Goal: Task Accomplishment & Management: Manage account settings

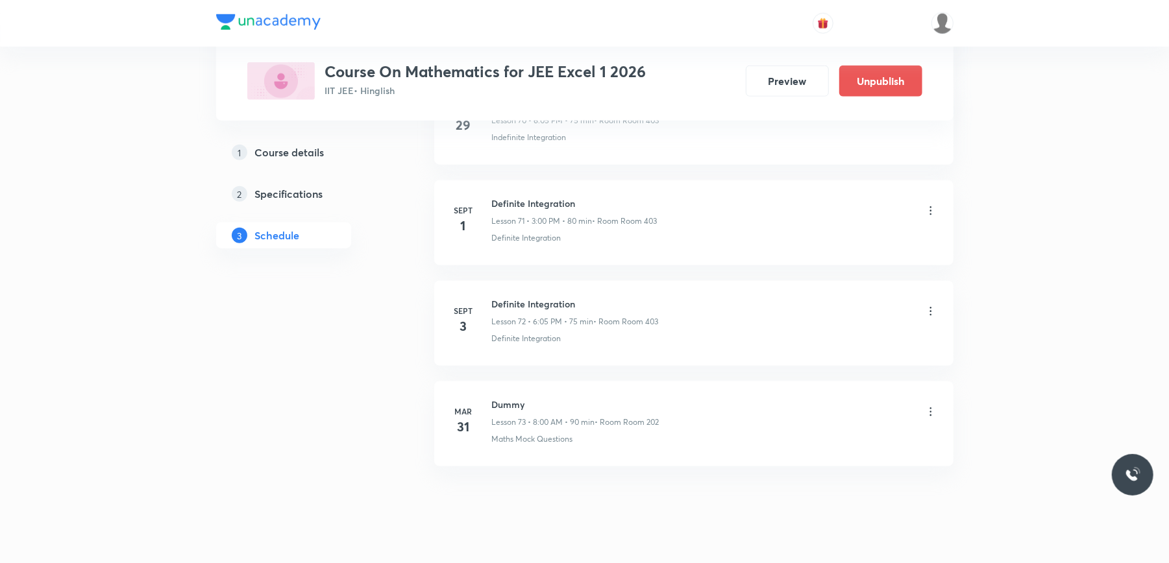
scroll to position [7962, 0]
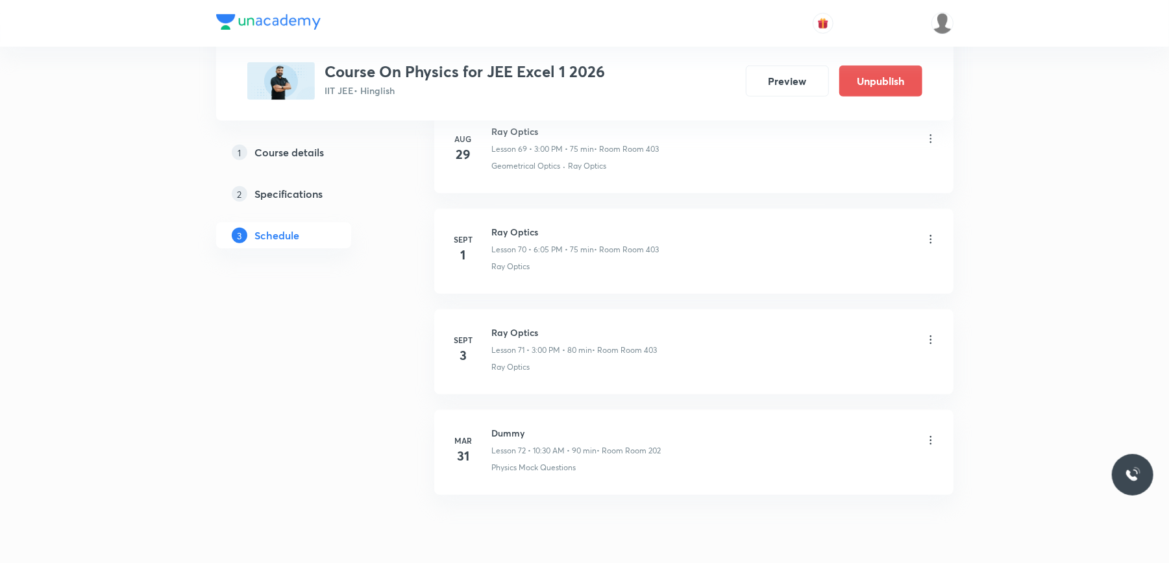
scroll to position [7630, 0]
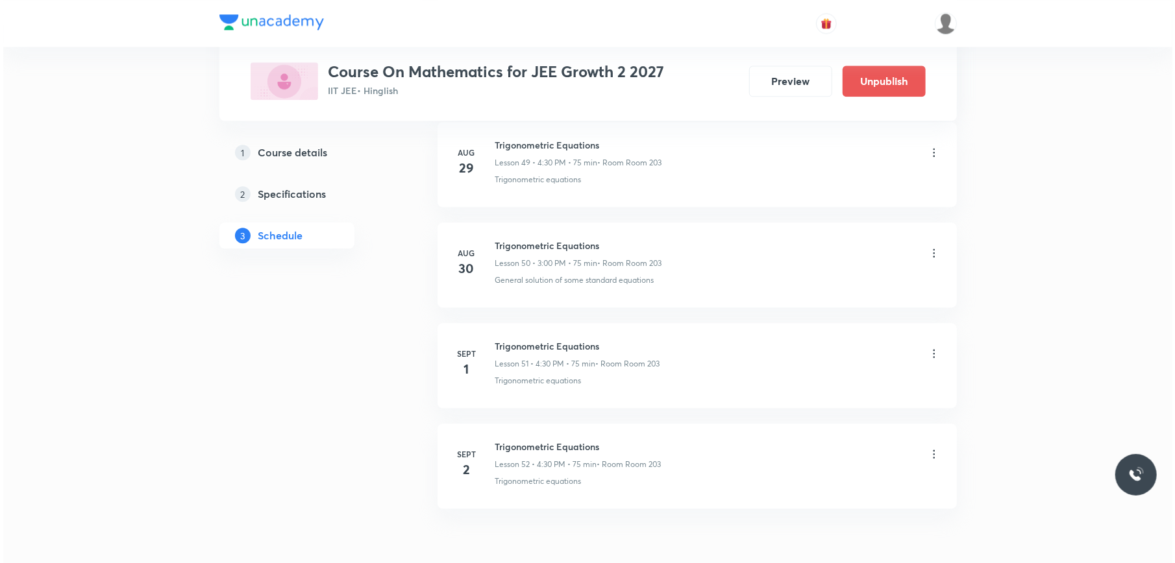
scroll to position [5749, 0]
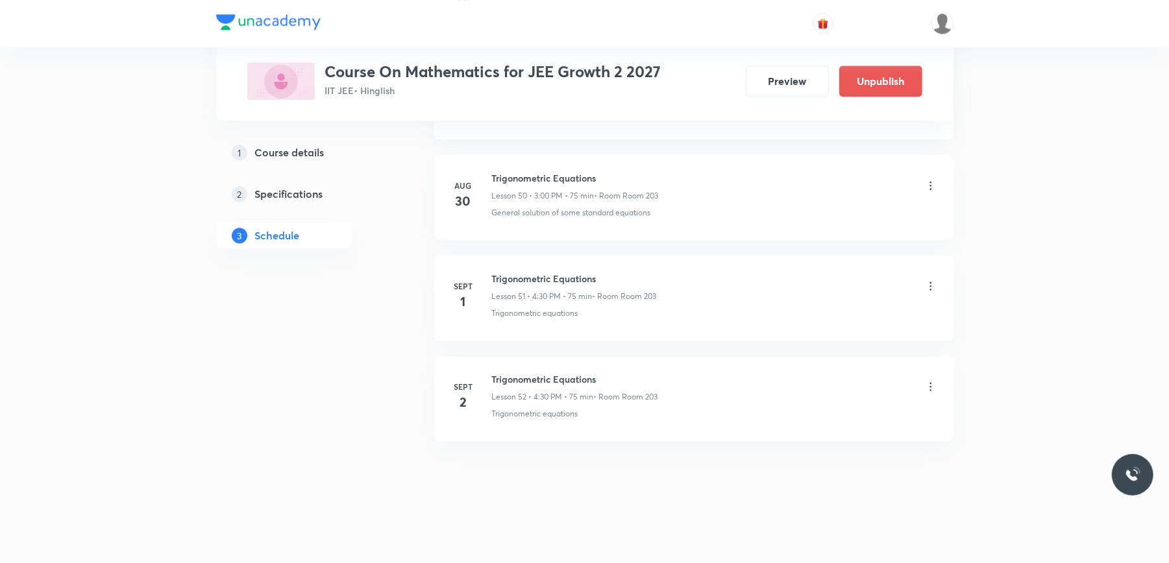
click at [931, 388] on icon at bounding box center [930, 386] width 13 height 13
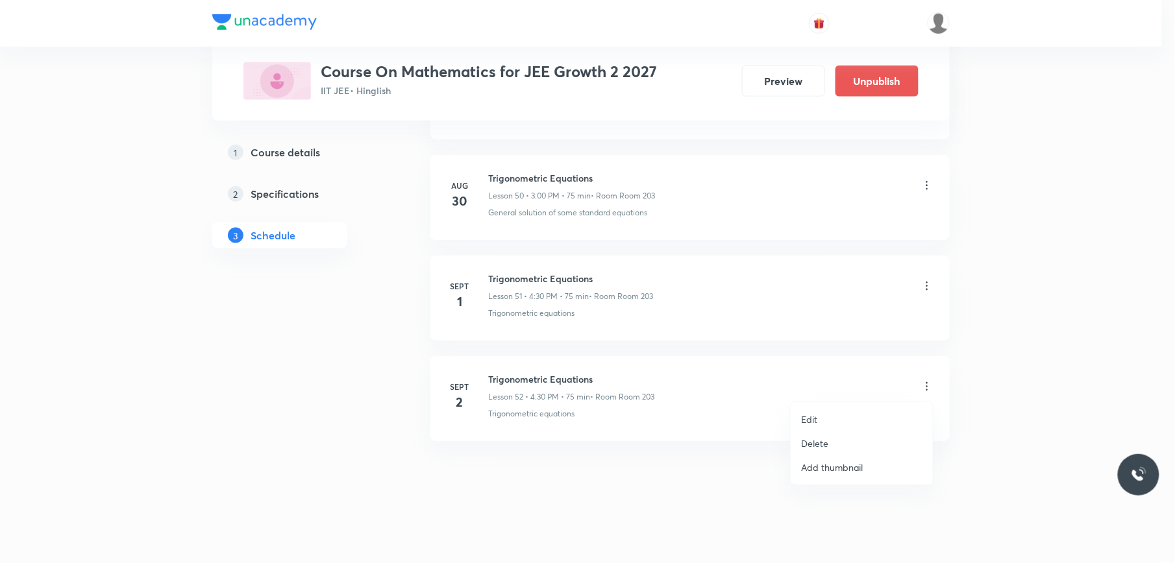
click at [850, 413] on li "Edit" at bounding box center [861, 420] width 142 height 24
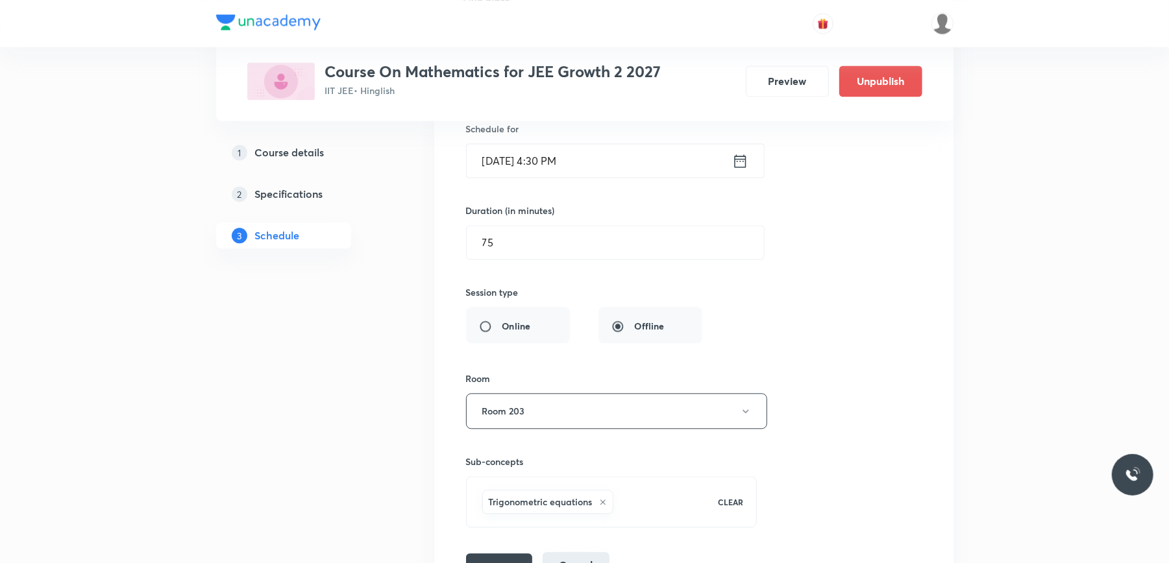
scroll to position [5392, 0]
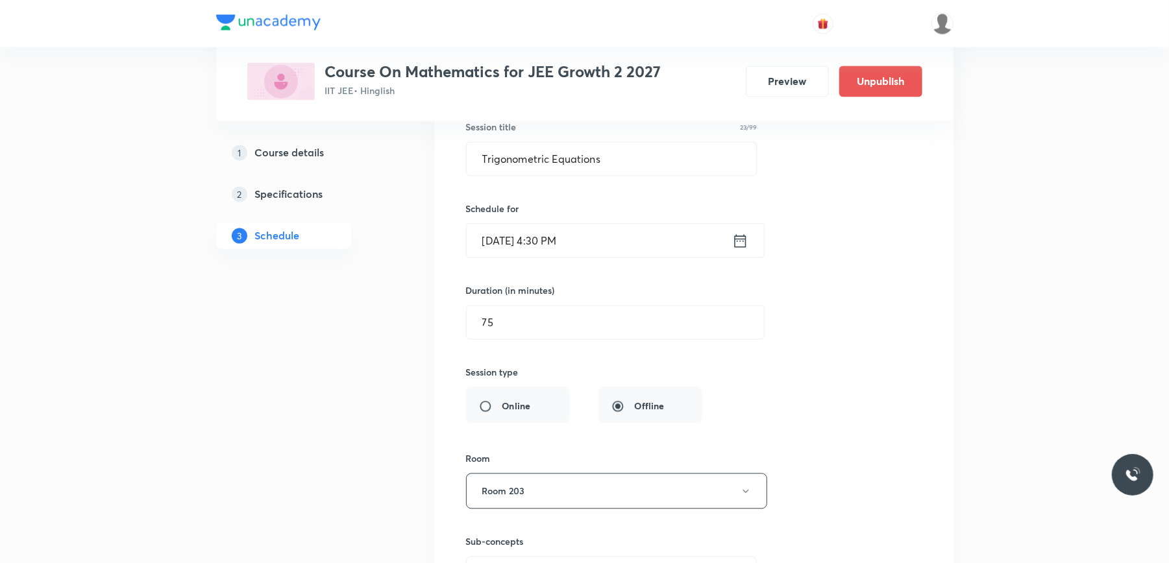
click at [614, 257] on input "Sept 2, 2025, 4:30 PM" at bounding box center [599, 240] width 265 height 33
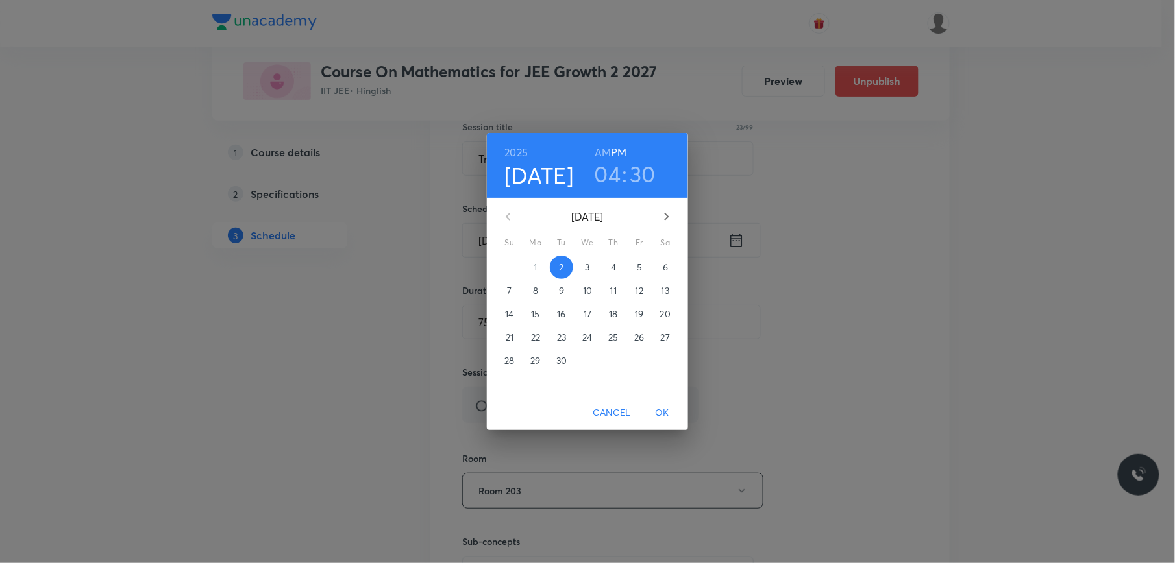
click at [591, 263] on span "3" at bounding box center [587, 267] width 23 height 13
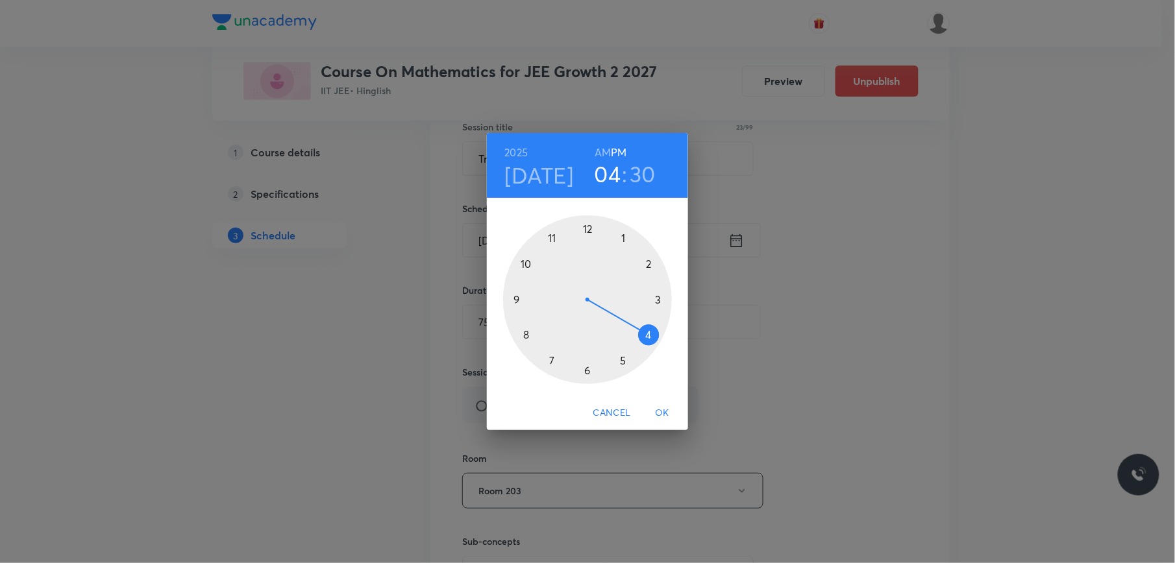
click at [666, 413] on span "OK" at bounding box center [661, 413] width 31 height 16
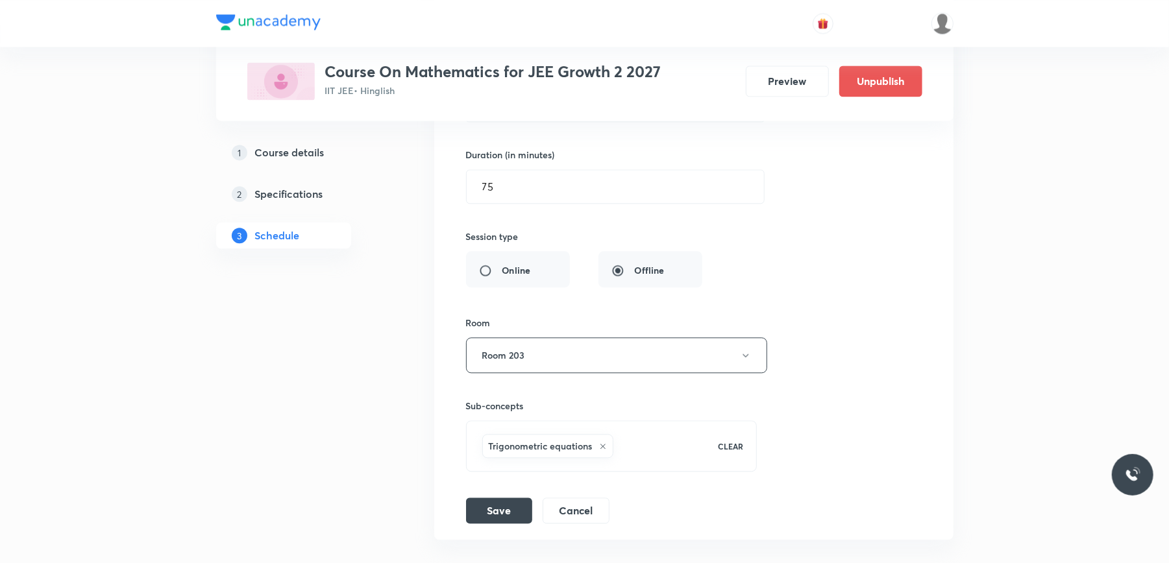
scroll to position [5652, 0]
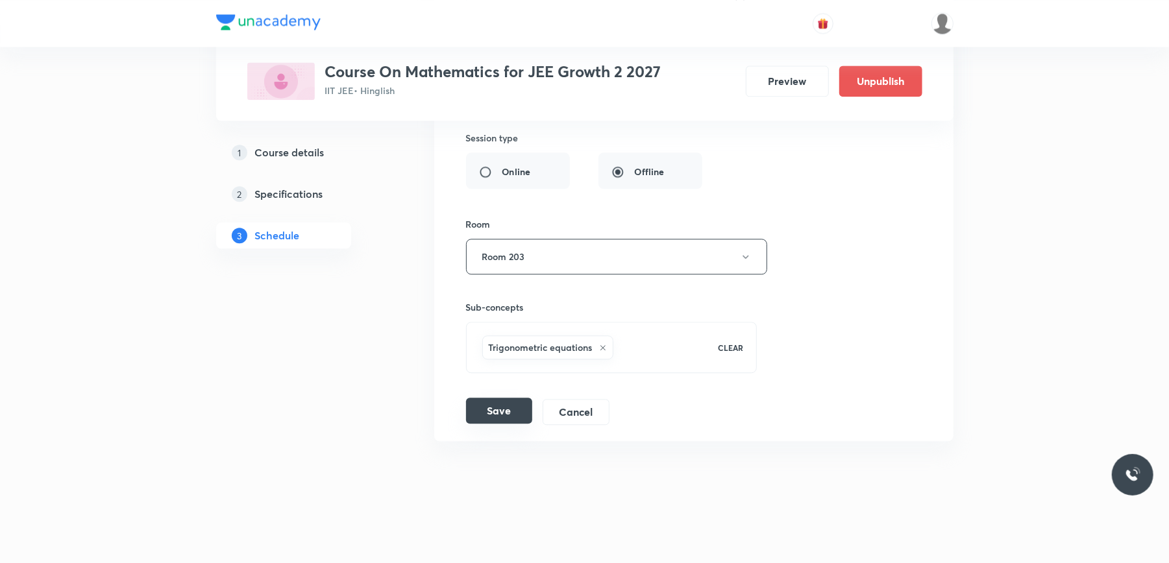
click at [502, 413] on button "Save" at bounding box center [499, 411] width 66 height 26
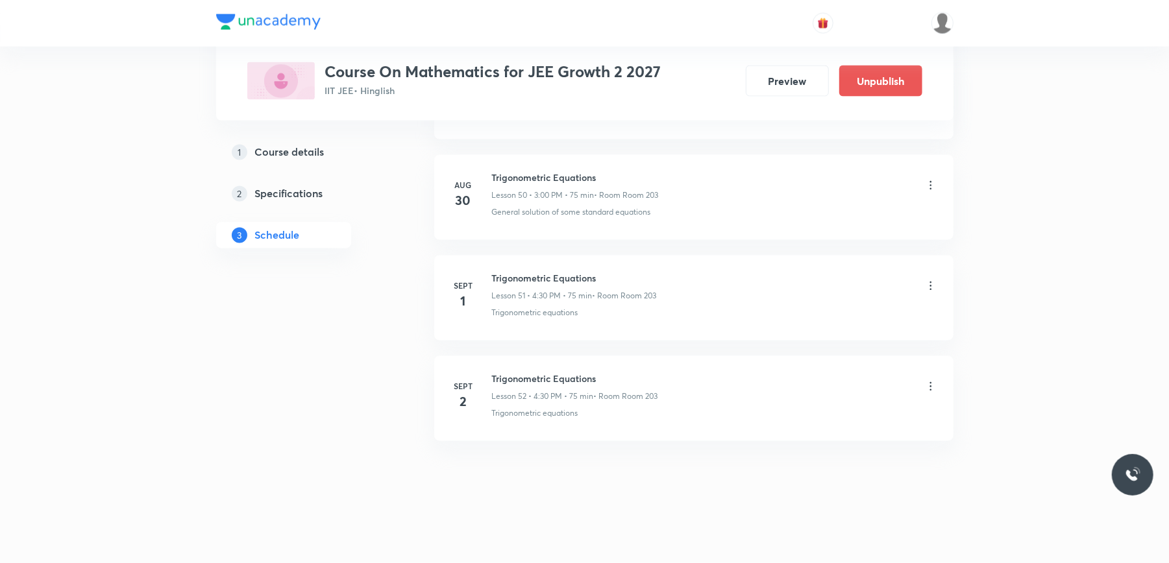
scroll to position [5150, 0]
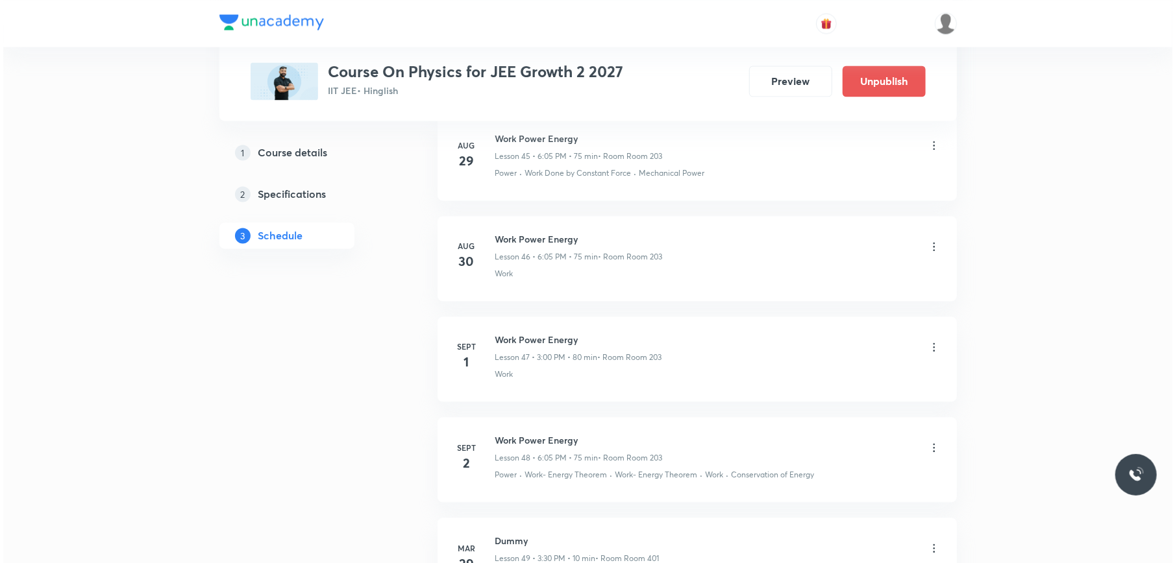
scroll to position [5577, 0]
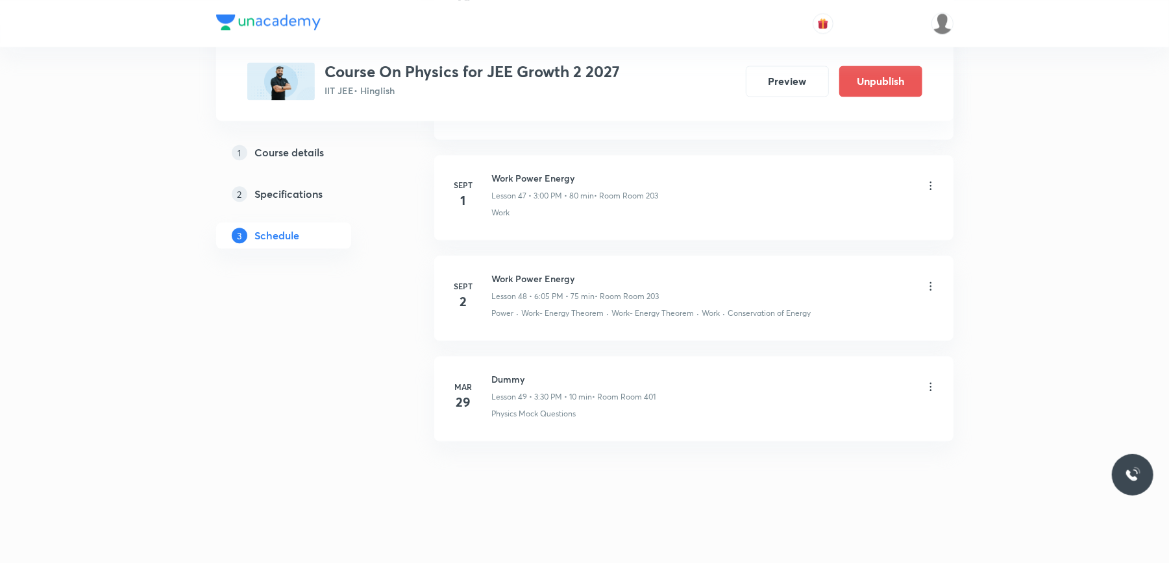
click at [931, 284] on icon at bounding box center [930, 286] width 13 height 13
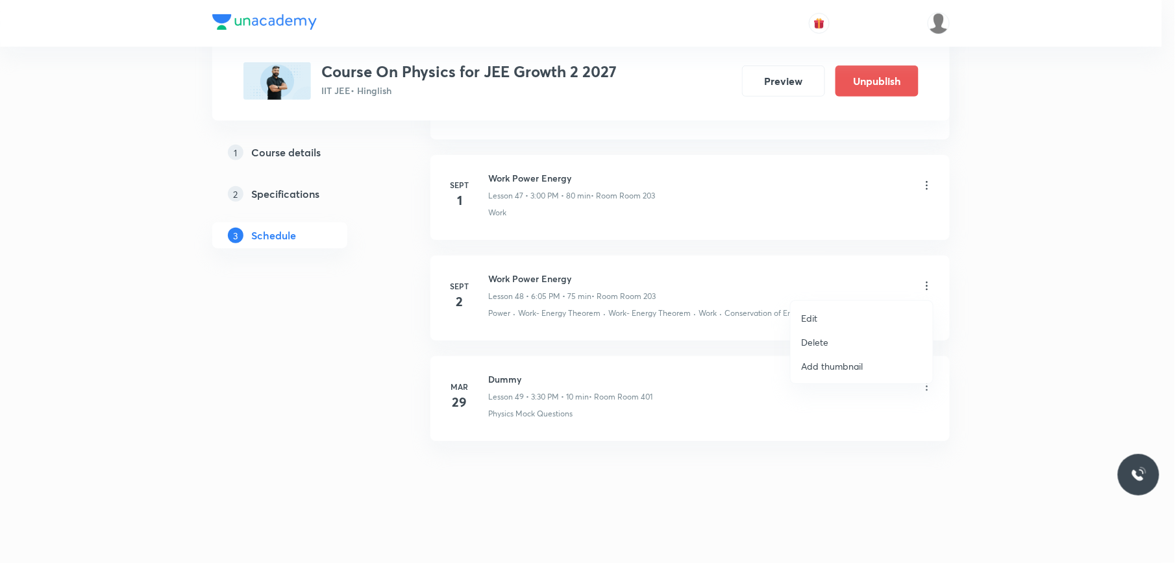
click at [793, 315] on li "Edit" at bounding box center [861, 318] width 142 height 24
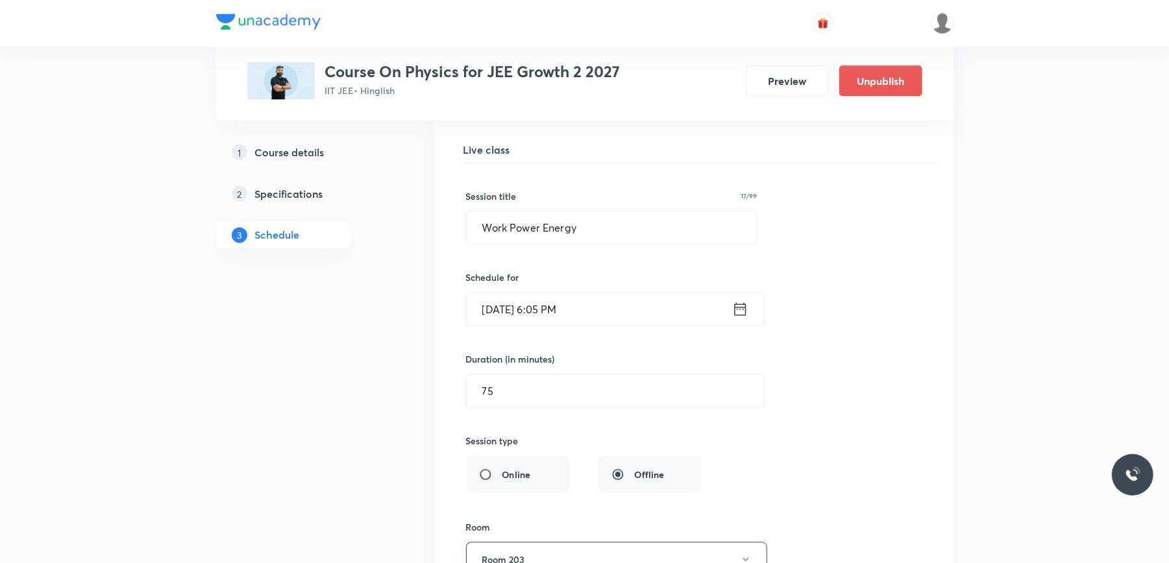
scroll to position [5020, 0]
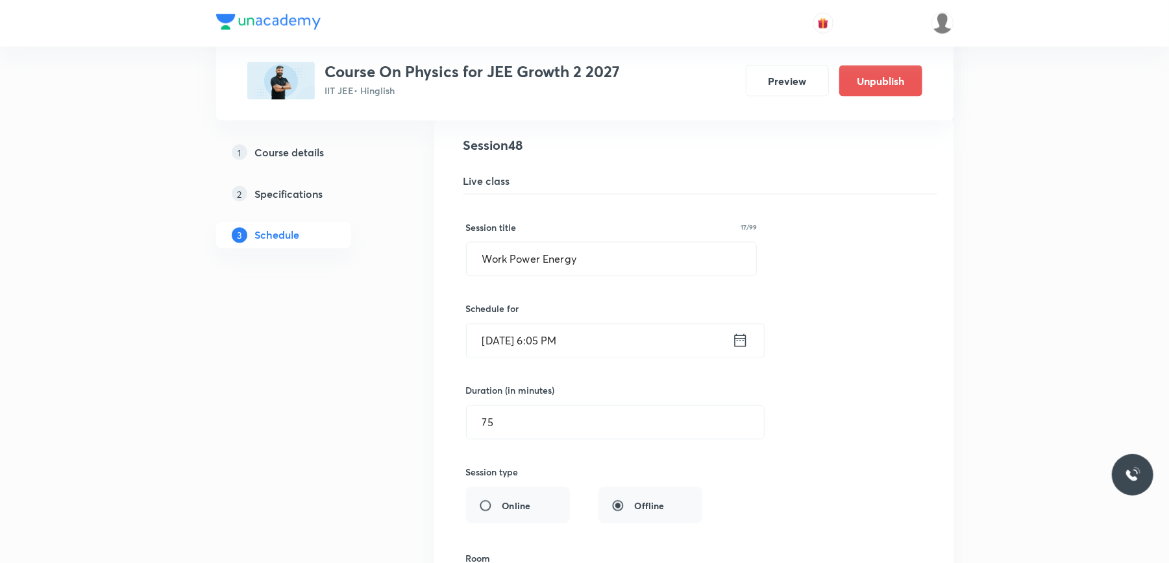
click at [620, 358] on input "Sept 2, 2025, 6:05 PM" at bounding box center [599, 340] width 265 height 33
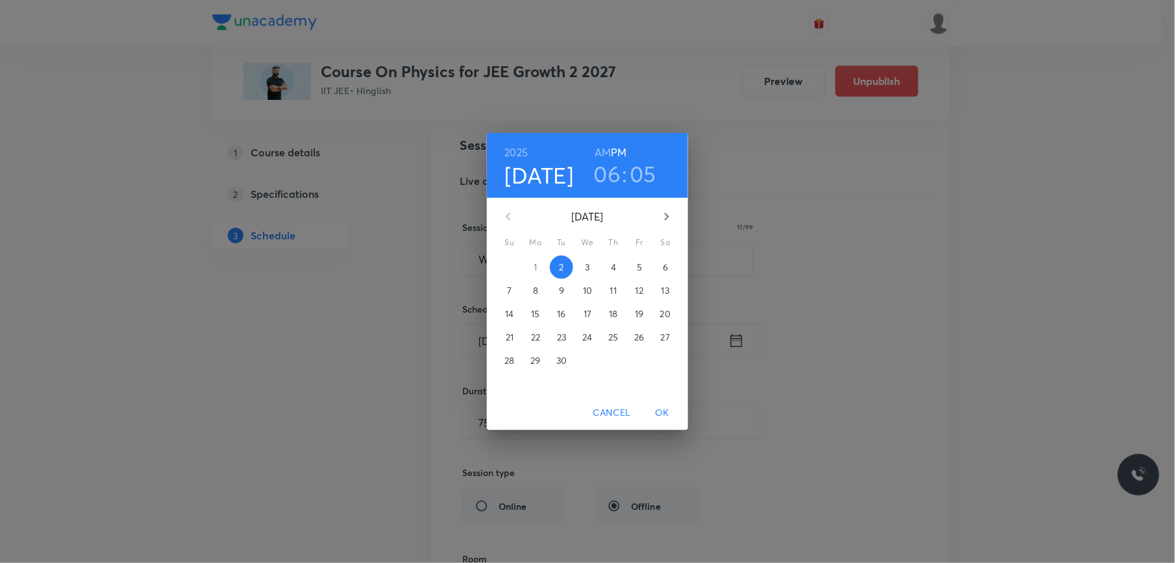
click at [587, 265] on p "3" at bounding box center [587, 267] width 5 height 13
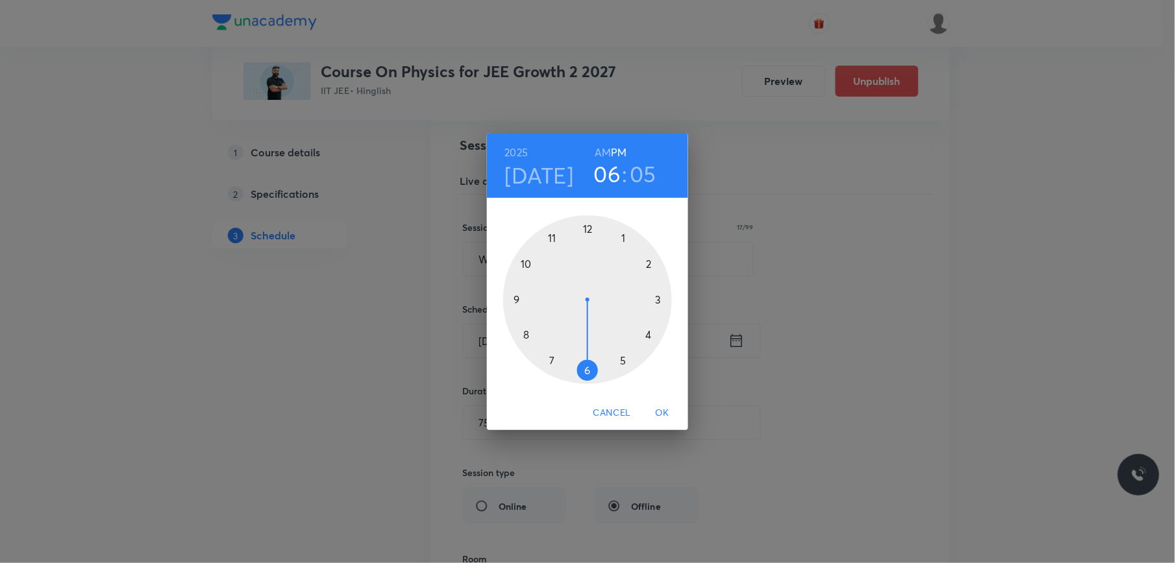
click at [662, 415] on span "OK" at bounding box center [661, 413] width 31 height 16
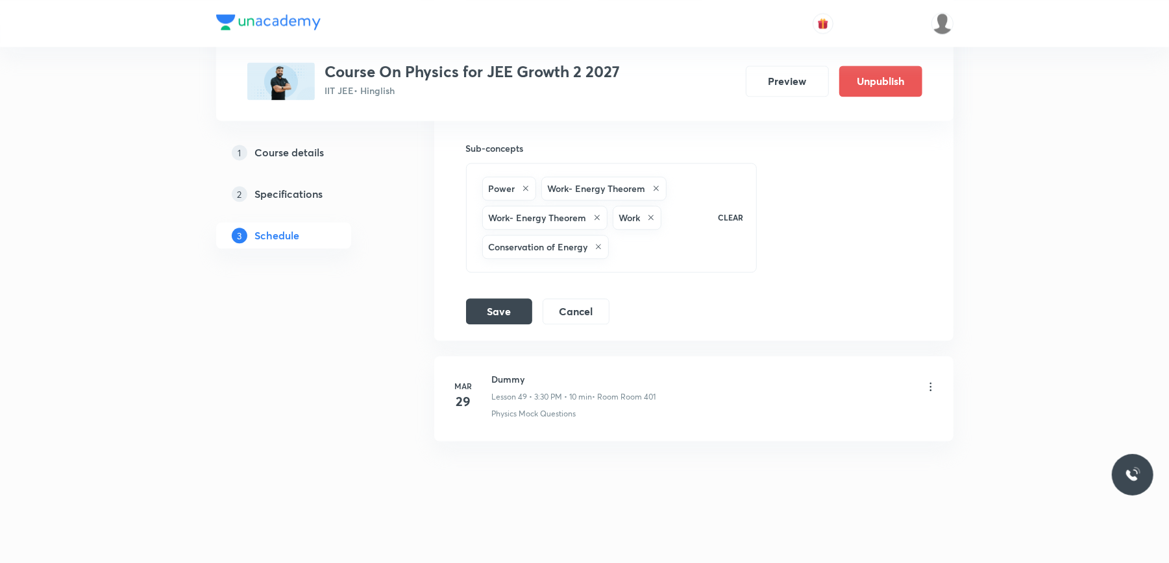
scroll to position [5540, 0]
click at [500, 312] on button "Save" at bounding box center [499, 310] width 66 height 26
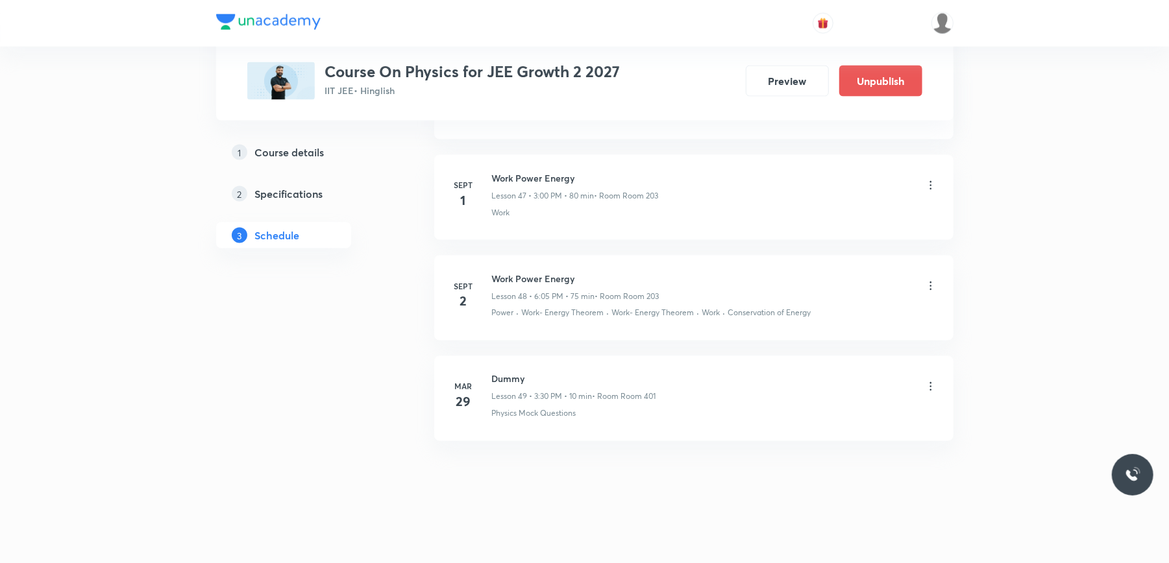
scroll to position [4978, 0]
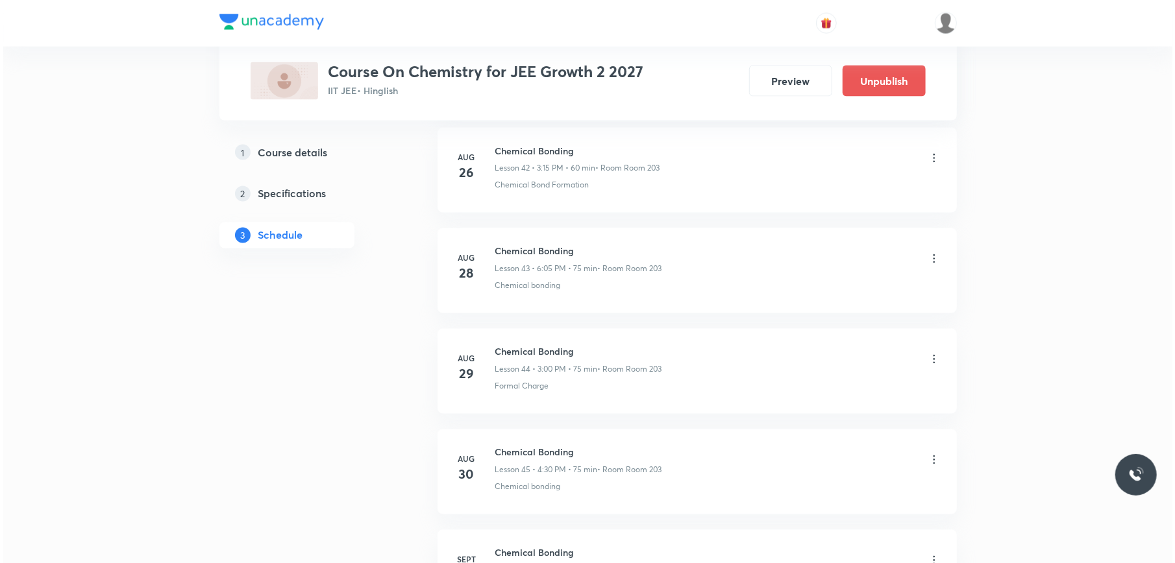
scroll to position [5397, 0]
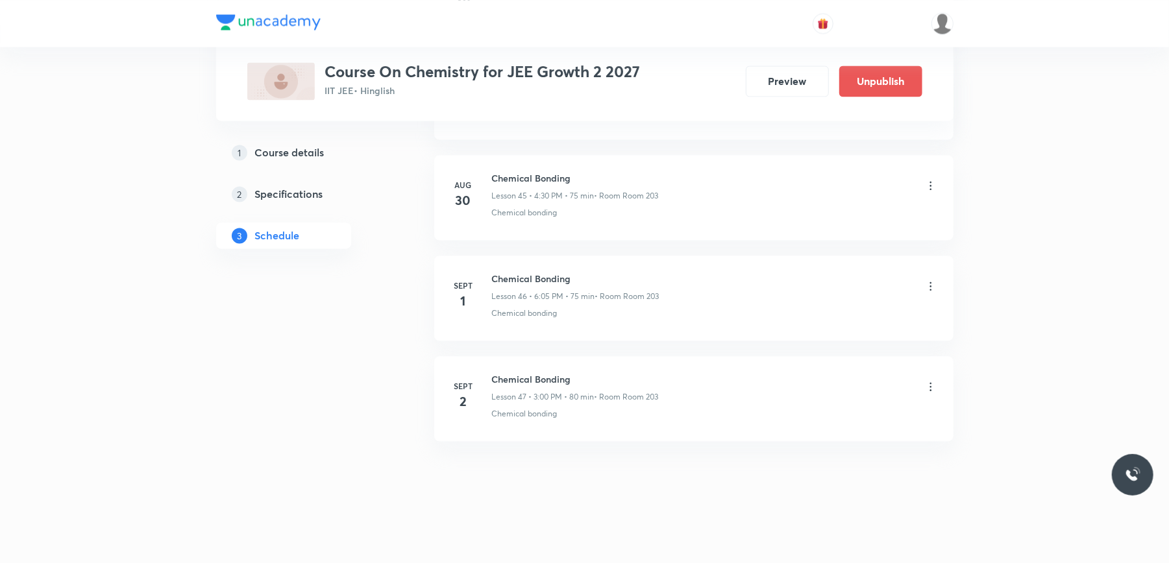
click at [927, 384] on icon at bounding box center [930, 386] width 13 height 13
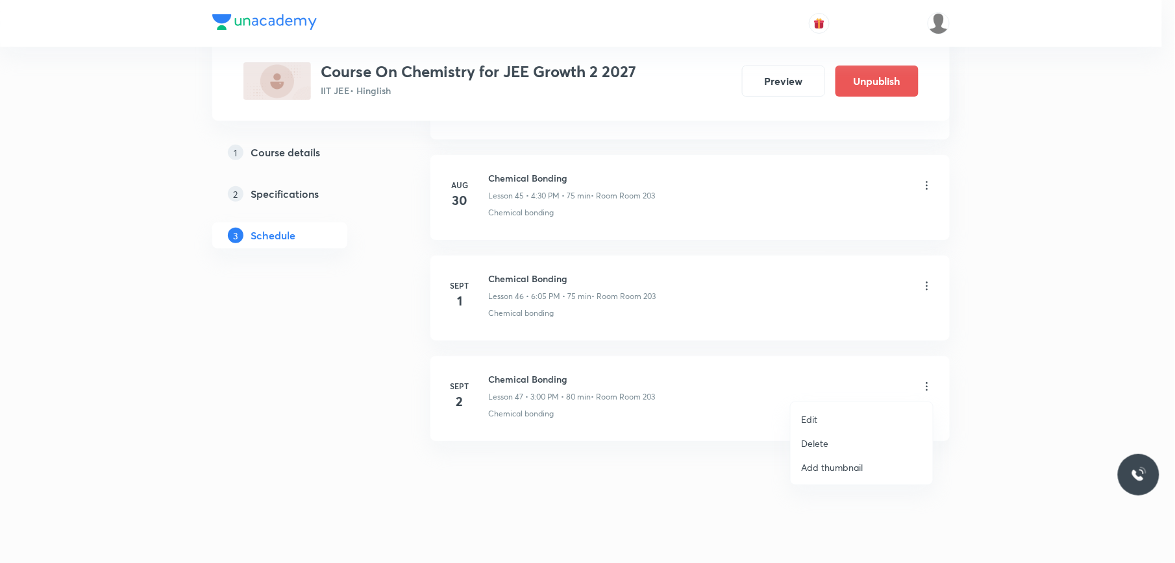
click at [848, 417] on li "Edit" at bounding box center [861, 420] width 142 height 24
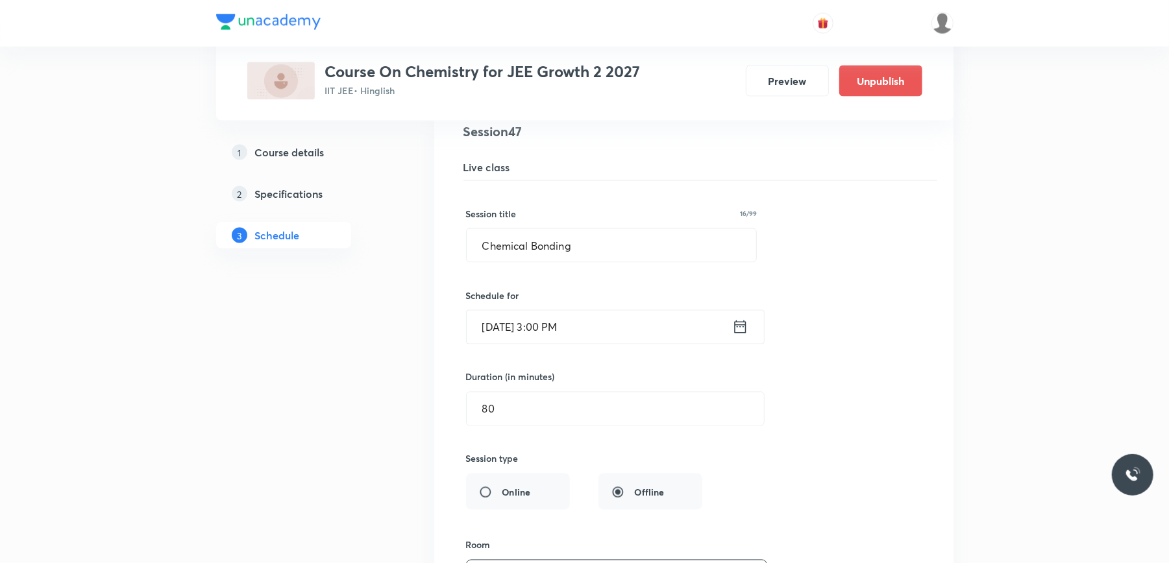
scroll to position [4956, 0]
click at [615, 345] on input "[DATE] 3:00 PM" at bounding box center [599, 328] width 265 height 33
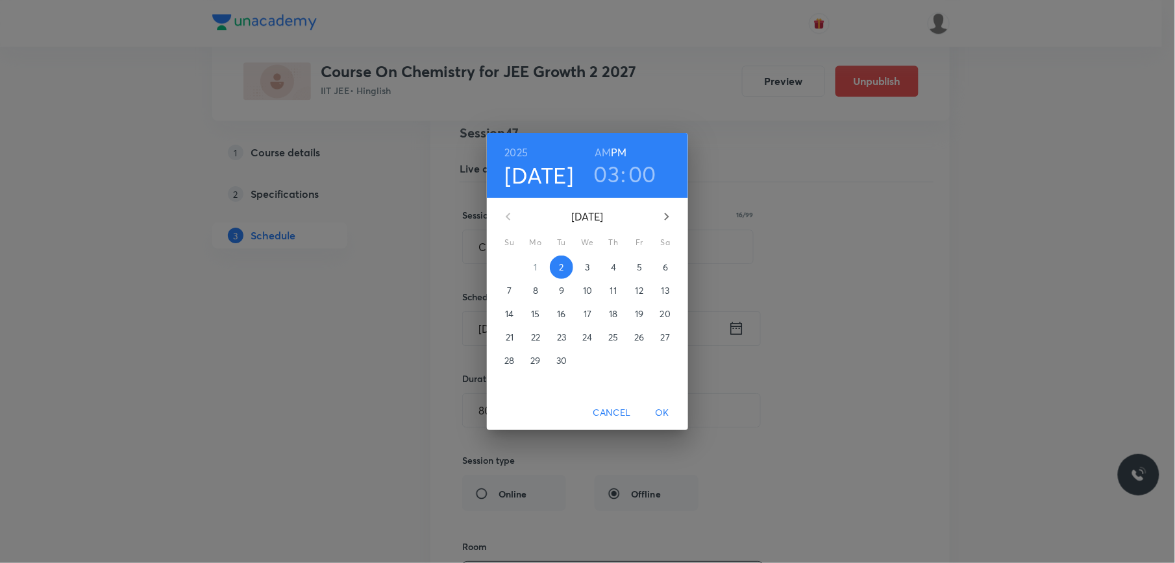
click at [591, 271] on span "3" at bounding box center [587, 267] width 23 height 13
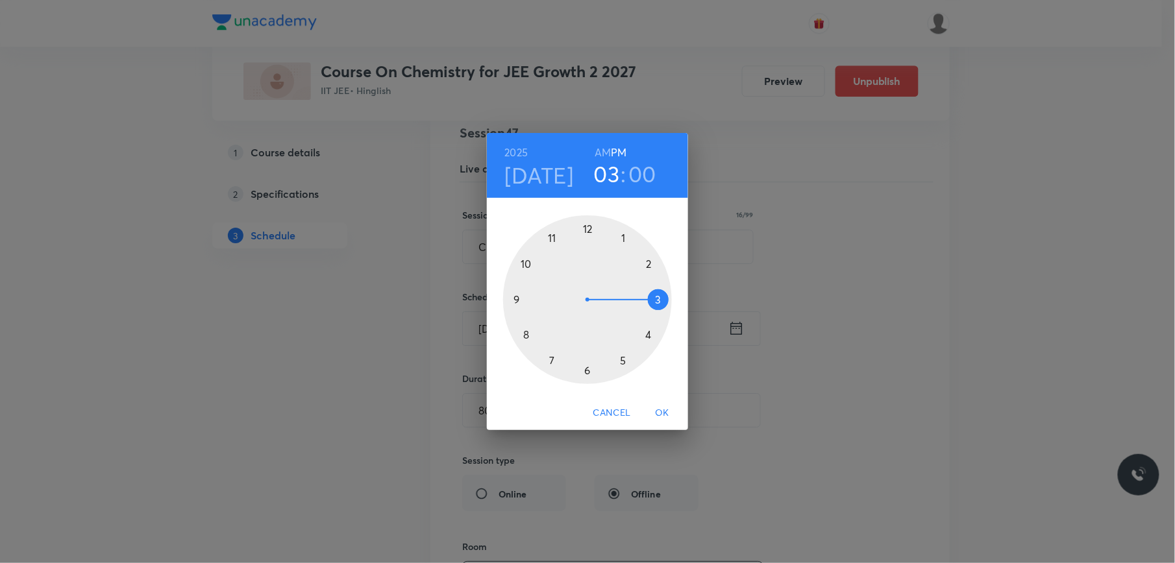
click at [662, 414] on span "OK" at bounding box center [661, 413] width 31 height 16
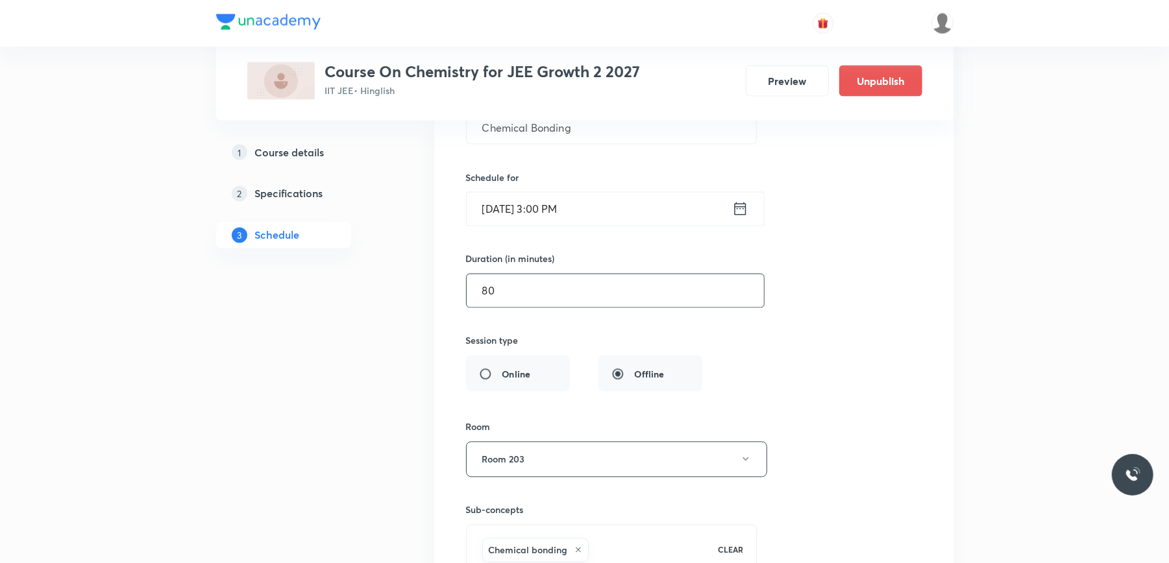
scroll to position [5301, 0]
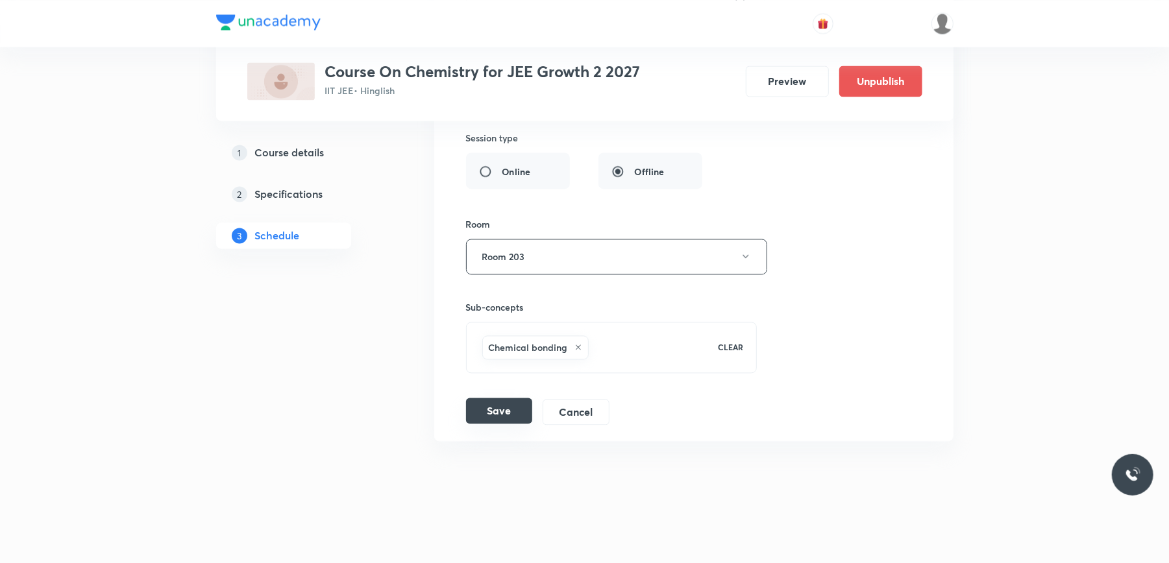
click at [478, 405] on button "Save" at bounding box center [499, 411] width 66 height 26
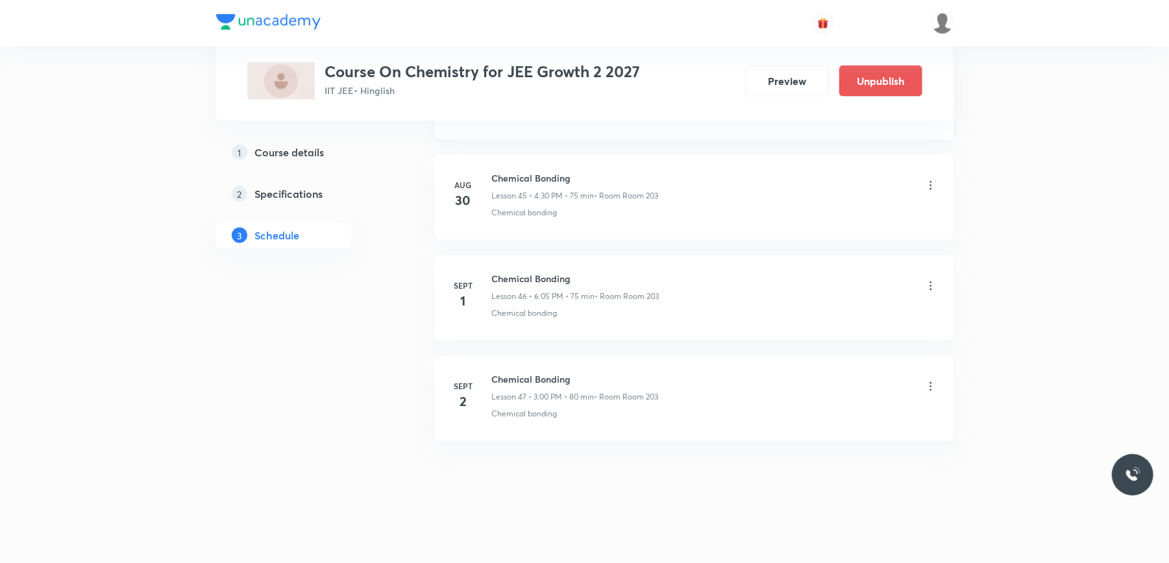
scroll to position [4800, 0]
